Goal: Information Seeking & Learning: Find specific fact

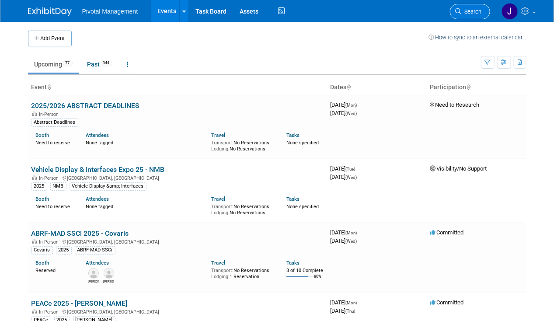
click at [471, 17] on link "Search" at bounding box center [470, 11] width 40 height 15
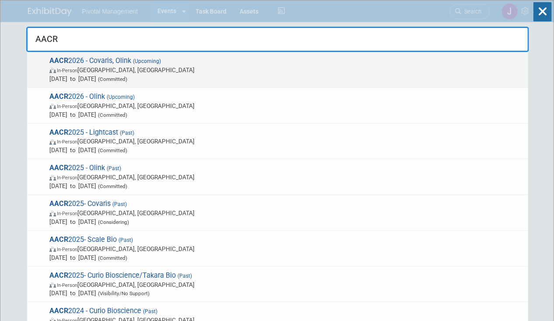
type input "AACR"
click at [120, 79] on span "Apr 17, 2026 to Apr 22, 2026 (Committed)" at bounding box center [286, 78] width 474 height 9
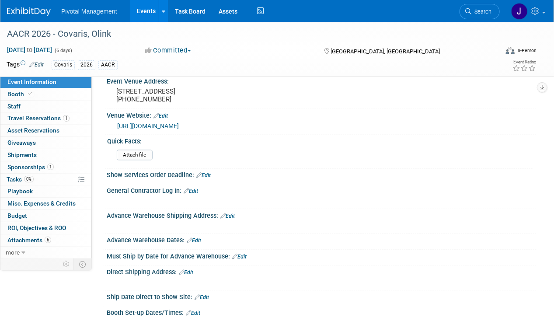
scroll to position [789, 0]
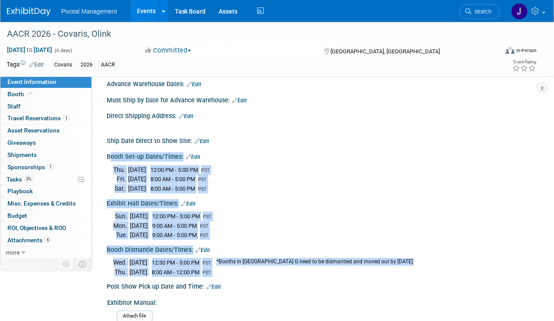
drag, startPoint x: 107, startPoint y: 141, endPoint x: 232, endPoint y: 251, distance: 166.3
click at [232, 251] on div "Event Website: Edit [URL][DOMAIN_NAME] Exhibitor Prospectus: Edit Event Topic a…" at bounding box center [317, 10] width 425 height 1427
copy div "Booth Set-up Dates/Times: Edit [DATE] 12:00 PM - 5:00 PM PST [DATE] 8:00 AM - 5…"
